Goal: Information Seeking & Learning: Learn about a topic

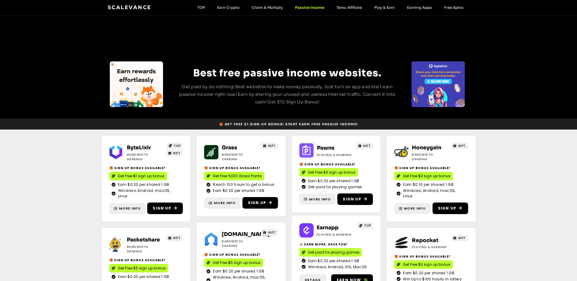
scroll to position [30, 0]
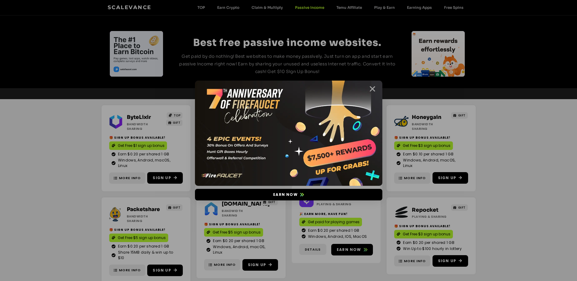
click at [371, 86] on icon "Close" at bounding box center [373, 89] width 8 height 8
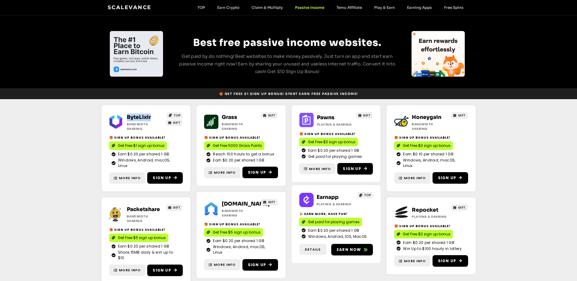
drag, startPoint x: 158, startPoint y: 117, endPoint x: 122, endPoint y: 117, distance: 35.9
click at [122, 117] on div "ByteLixir Bandwidth Sharing TOP GIFT" at bounding box center [146, 122] width 74 height 18
copy div "ByteLixir"
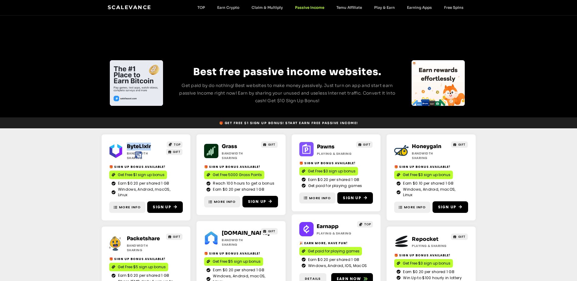
scroll to position [0, 0]
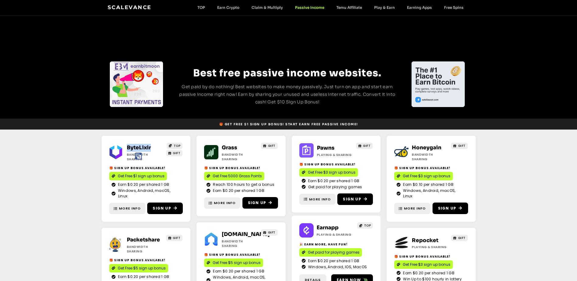
click at [229, 149] on link "Grass" at bounding box center [230, 148] width 16 height 6
click at [321, 148] on link "Pawns" at bounding box center [326, 148] width 18 height 6
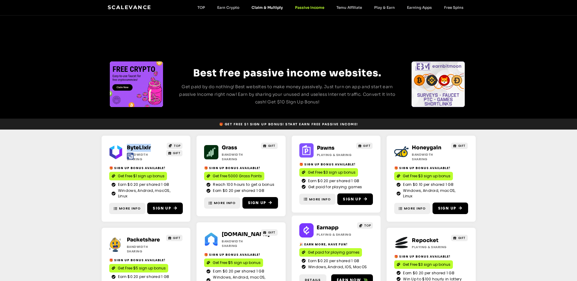
click at [256, 6] on link "Claim & Multiply" at bounding box center [268, 7] width 44 height 5
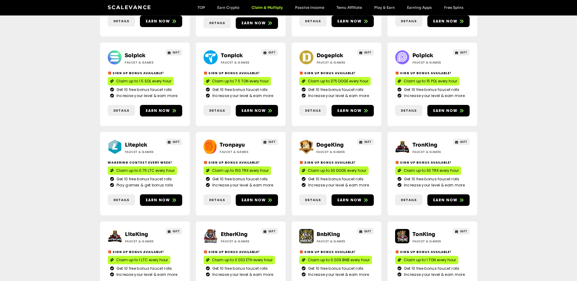
scroll to position [152, 0]
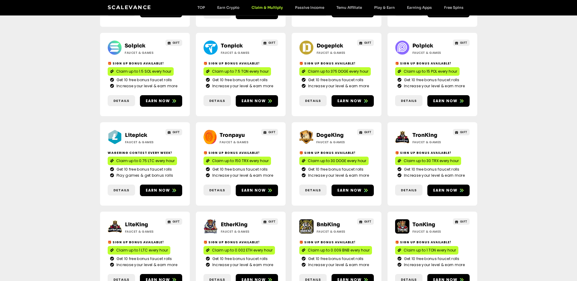
click at [133, 132] on link "Litepick" at bounding box center [136, 135] width 22 height 6
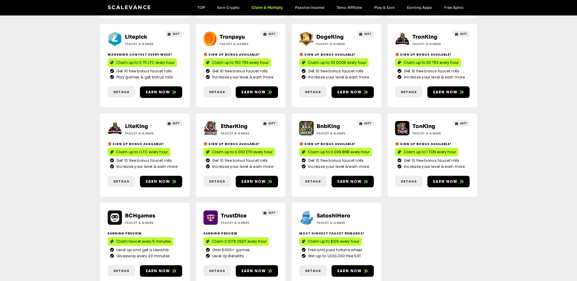
scroll to position [304, 0]
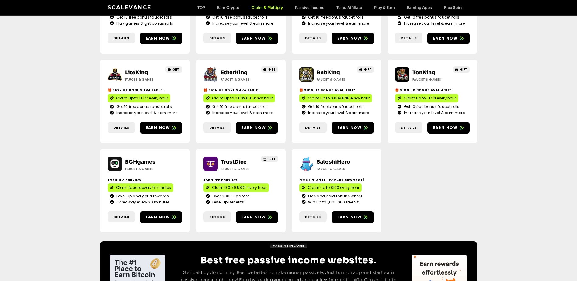
click at [329, 159] on link "SatoshiHero" at bounding box center [334, 162] width 34 height 6
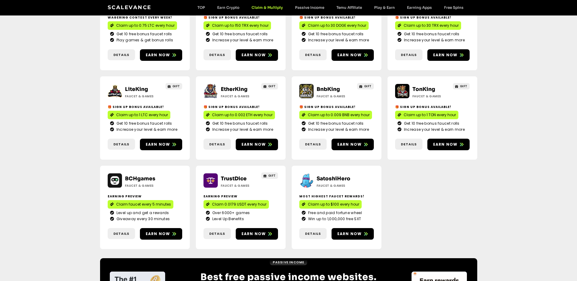
scroll to position [274, 0]
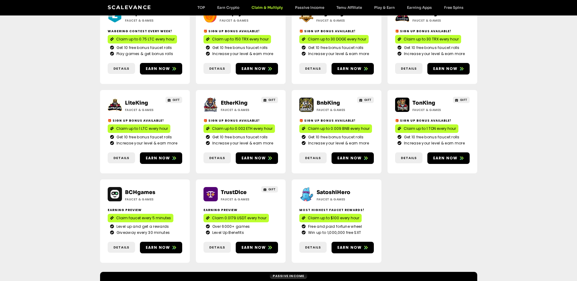
click at [238, 189] on link "TrustDice" at bounding box center [234, 192] width 26 height 6
